Goal: Browse casually: Explore the website without a specific task or goal

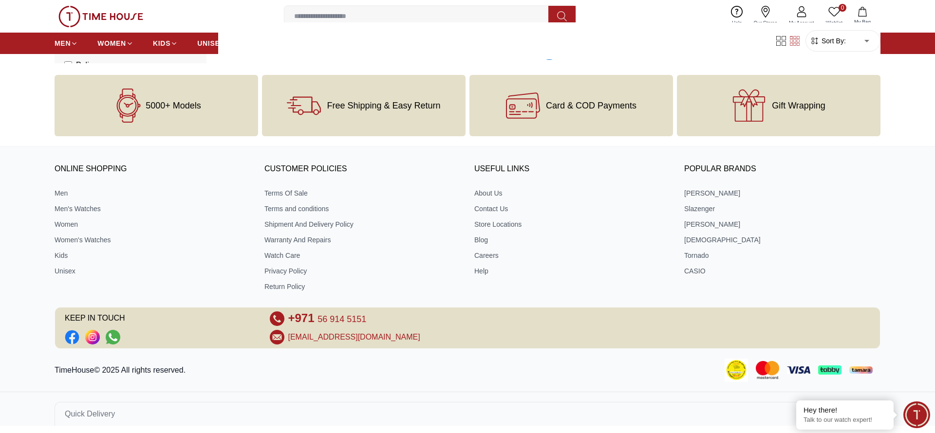
scroll to position [1071, 0]
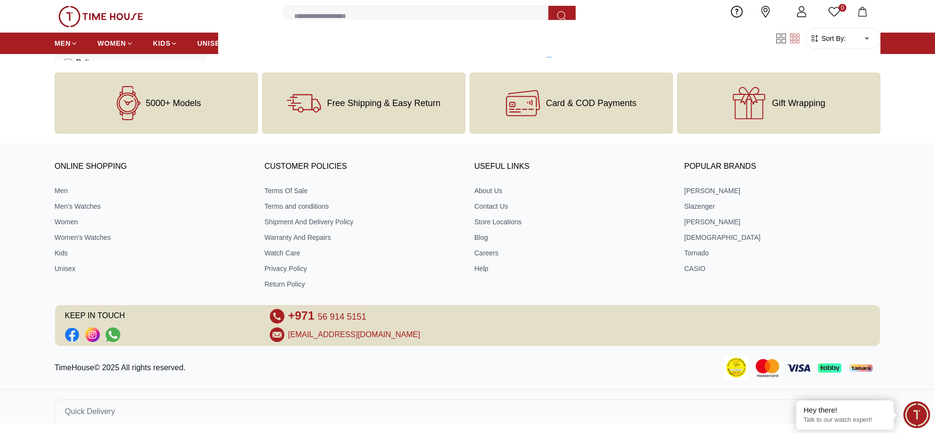
scroll to position [2021, 0]
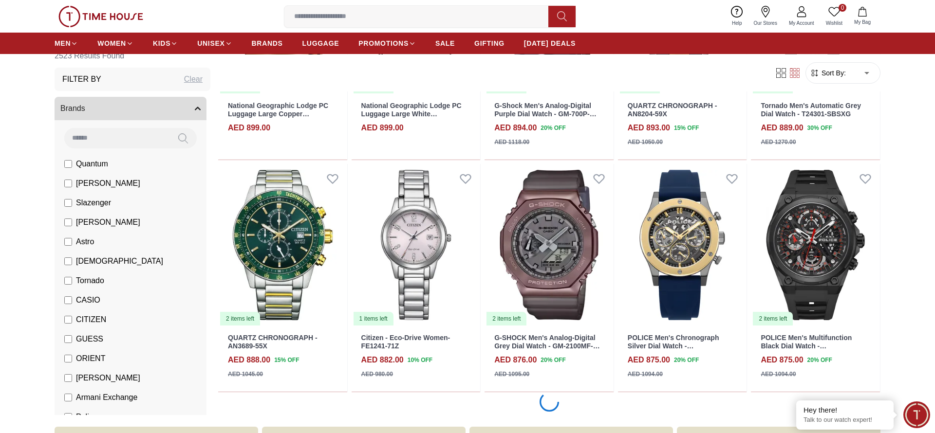
scroll to position [2947, 0]
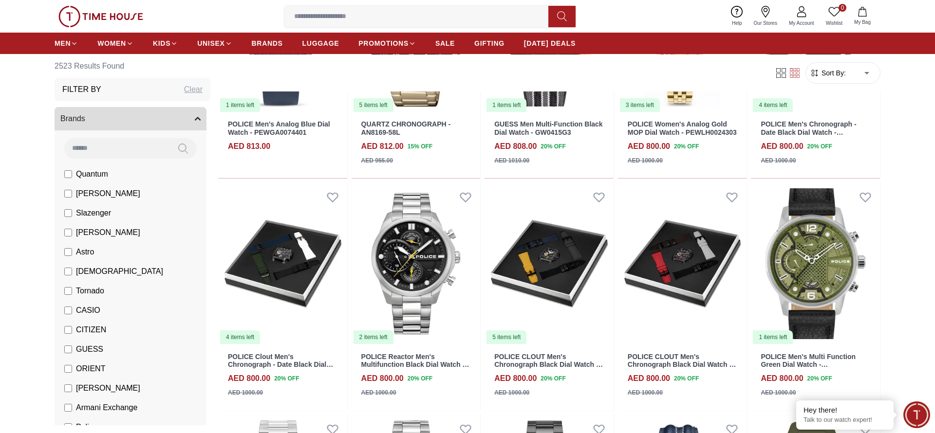
scroll to position [4849, 0]
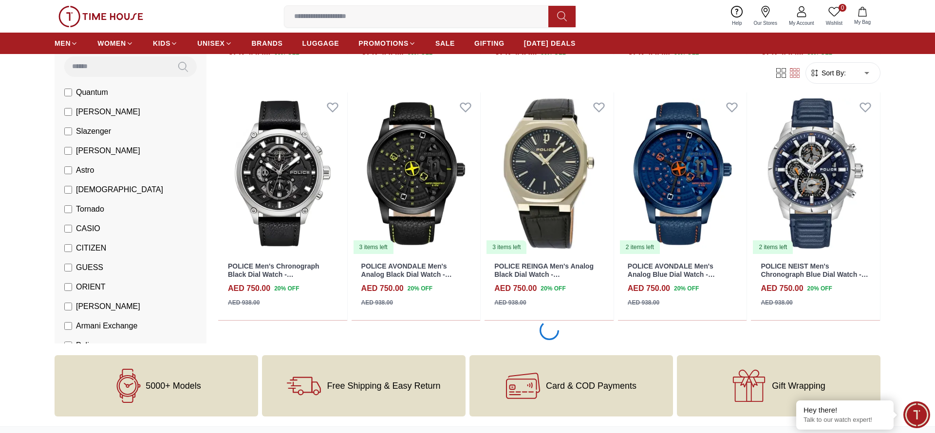
scroll to position [6751, 0]
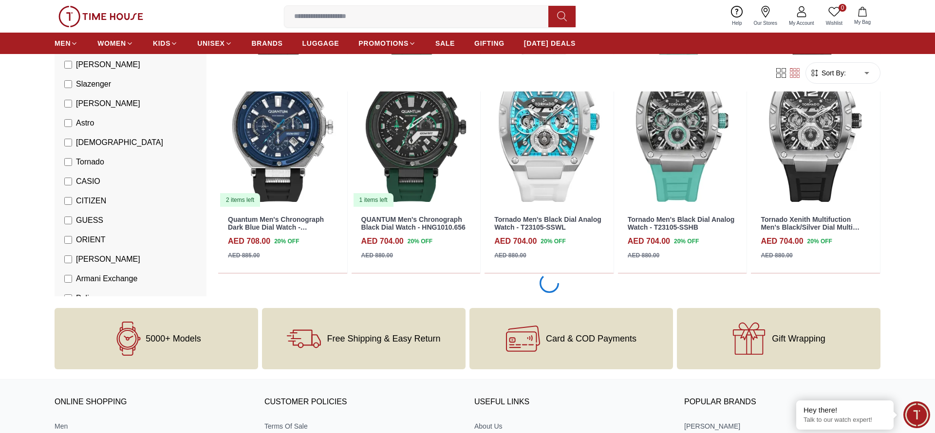
scroll to position [8640, 0]
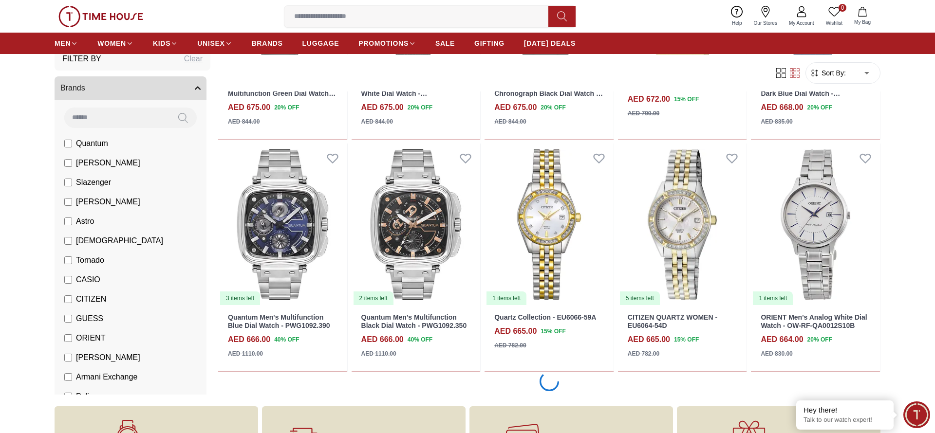
scroll to position [10542, 0]
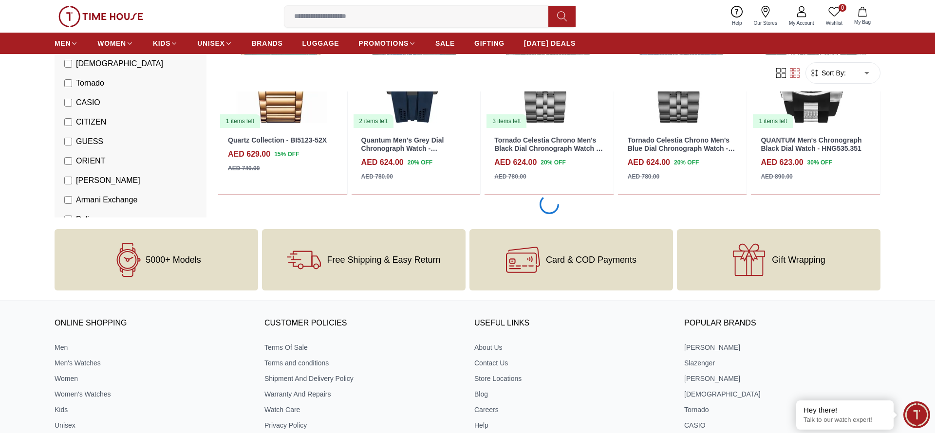
scroll to position [12444, 0]
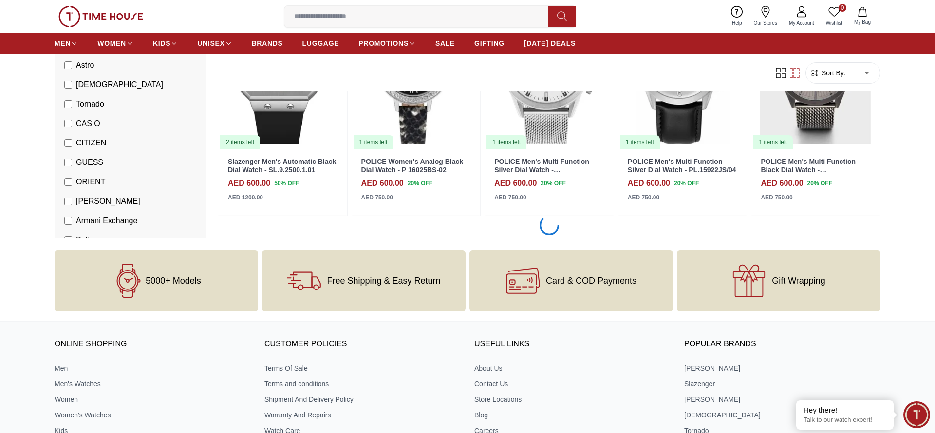
scroll to position [14346, 0]
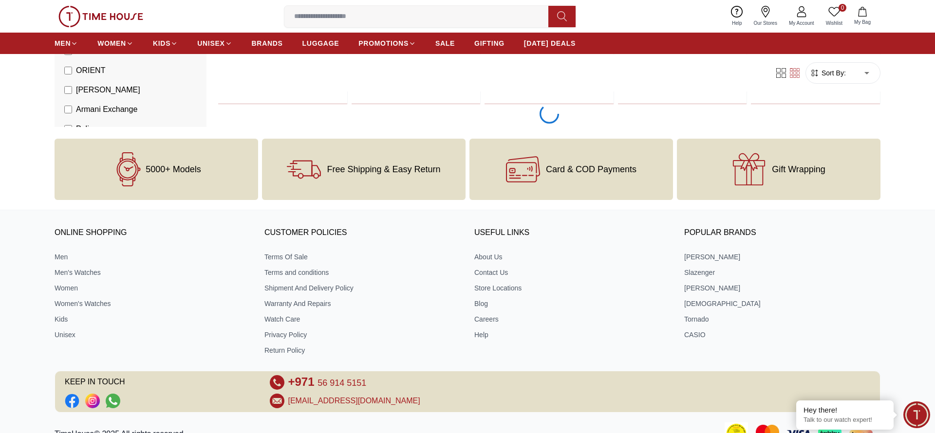
scroll to position [16235, 0]
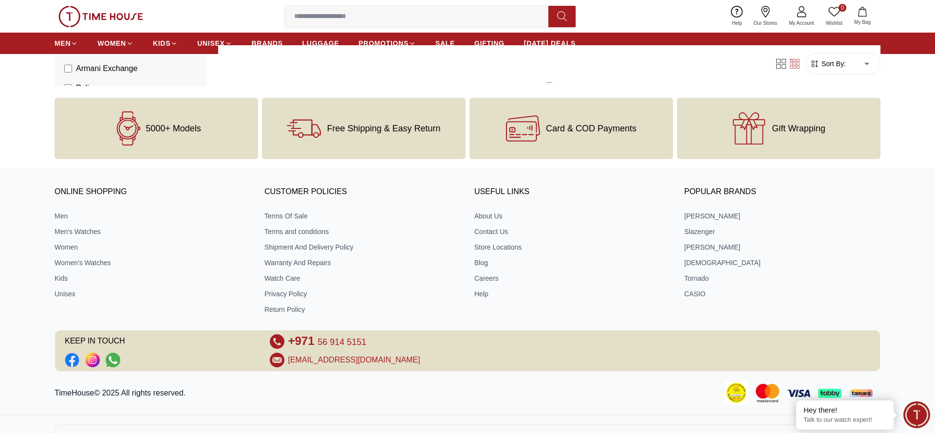
scroll to position [18137, 0]
